Goal: Task Accomplishment & Management: Complete application form

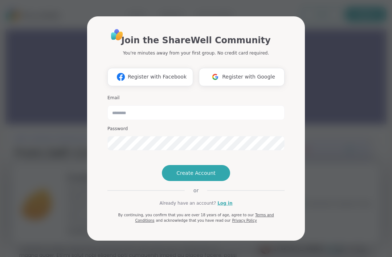
click at [212, 176] on span "Create Account" at bounding box center [195, 172] width 39 height 7
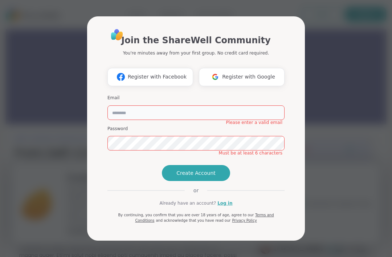
click at [241, 105] on input "email" at bounding box center [195, 112] width 177 height 15
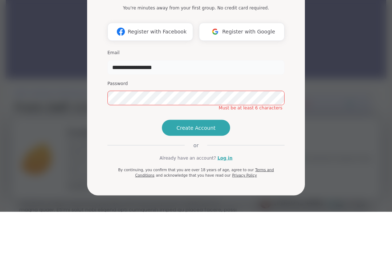
click at [236, 105] on input "**********" at bounding box center [195, 112] width 177 height 15
type input "**********"
click at [240, 126] on div "Password Must be at least 6 characters" at bounding box center [195, 138] width 177 height 25
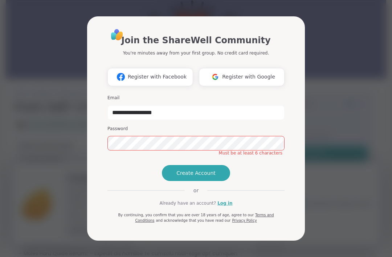
scroll to position [45, 0]
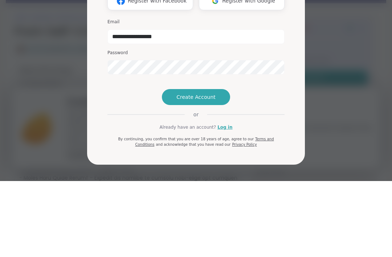
click at [217, 165] on button "Create Account" at bounding box center [196, 173] width 68 height 16
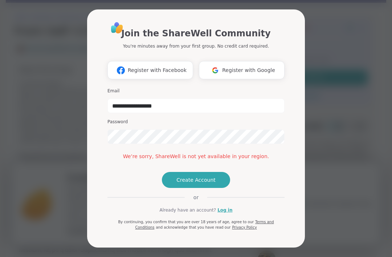
click at [346, 170] on div "**********" at bounding box center [195, 128] width 383 height 257
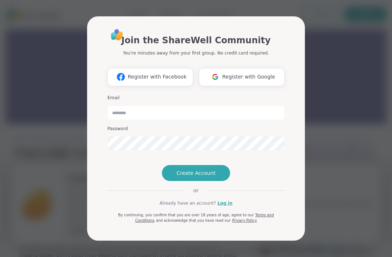
click at [331, 46] on div "Join the ShareWell Community You're minutes away from your first group. No cred…" at bounding box center [195, 128] width 383 height 257
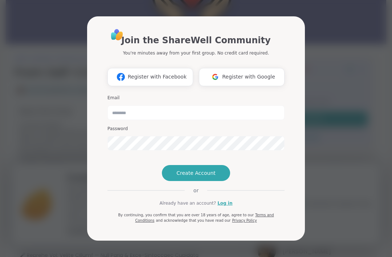
scroll to position [80, 0]
click at [237, 75] on span "Register with Google" at bounding box center [248, 77] width 53 height 8
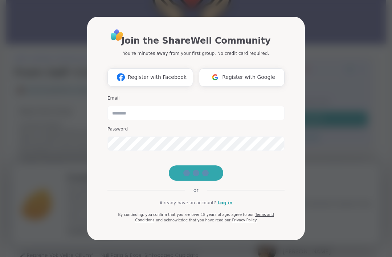
scroll to position [92, 0]
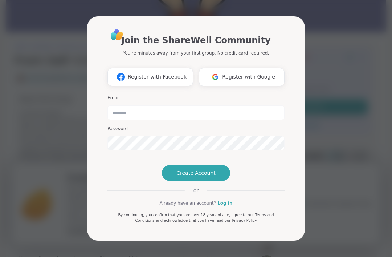
click at [213, 181] on button "Create Account" at bounding box center [196, 173] width 68 height 16
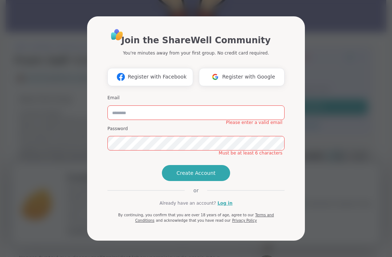
click at [225, 181] on button "Create Account" at bounding box center [196, 173] width 68 height 16
click at [328, 92] on div "Join the ShareWell Community You're minutes away from your first group. No cred…" at bounding box center [195, 128] width 383 height 257
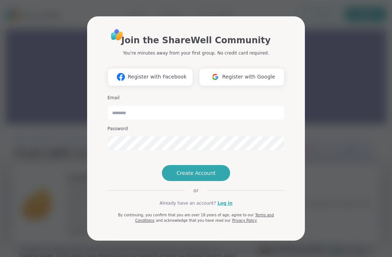
click at [225, 206] on link "Log in" at bounding box center [224, 203] width 15 height 7
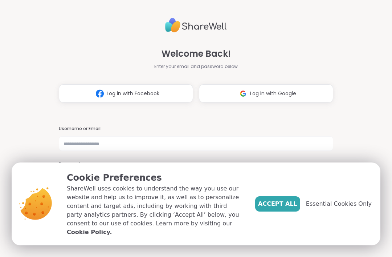
click at [289, 208] on span "Accept All" at bounding box center [277, 203] width 39 height 9
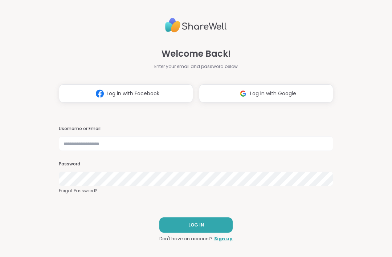
click at [310, 96] on button "Log in with Google" at bounding box center [266, 93] width 134 height 18
click at [271, 159] on div "Username or Email Password Forgot Password?" at bounding box center [196, 160] width 274 height 68
click at [288, 141] on input "text" at bounding box center [196, 143] width 274 height 15
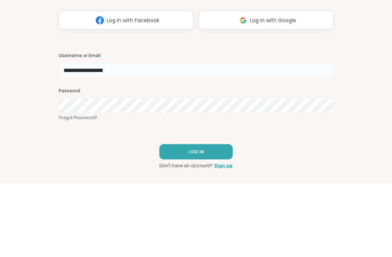
type input "**********"
click at [217, 161] on div "Password" at bounding box center [196, 173] width 274 height 25
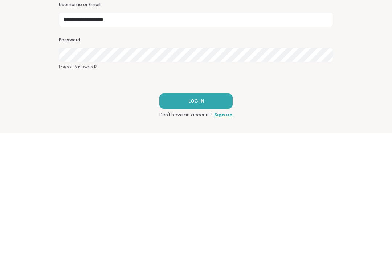
click at [212, 217] on button "LOG IN" at bounding box center [195, 224] width 73 height 15
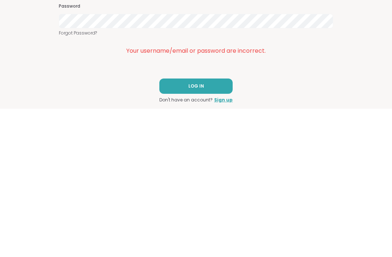
click at [211, 226] on button "LOG IN" at bounding box center [195, 233] width 73 height 15
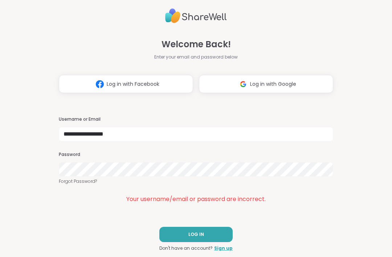
click at [218, 230] on button "LOG IN" at bounding box center [195, 233] width 73 height 15
click at [227, 250] on link "Sign up" at bounding box center [223, 248] width 19 height 7
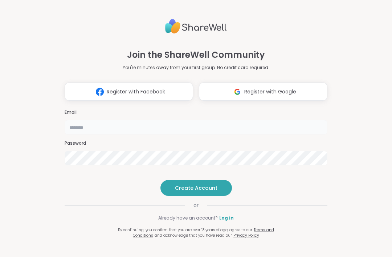
click at [239, 120] on input "email" at bounding box center [196, 127] width 263 height 15
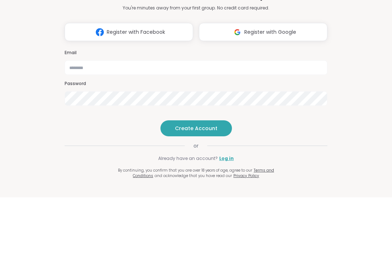
click at [251, 114] on div "Join the ShareWell Community You're minutes away from your first group. No cred…" at bounding box center [196, 123] width 263 height 227
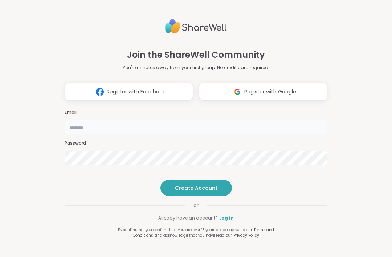
click at [273, 120] on input "email" at bounding box center [196, 127] width 263 height 15
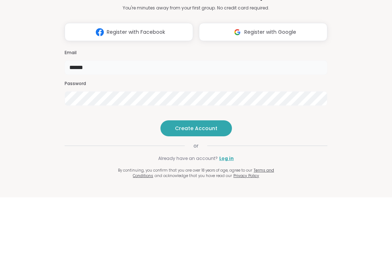
type input "*******"
type input "**********"
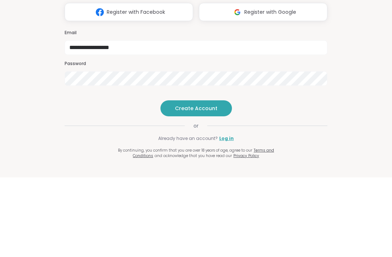
click at [217, 180] on button "Create Account" at bounding box center [195, 188] width 71 height 16
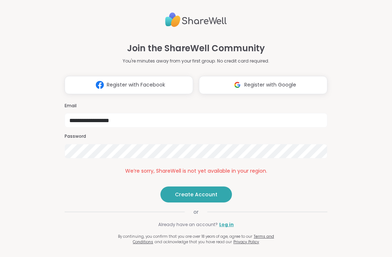
scroll to position [0, 0]
